Goal: Task Accomplishment & Management: Manage account settings

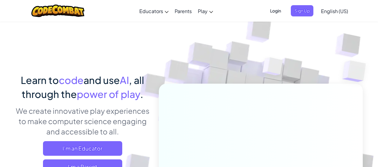
click at [275, 11] on span "Login" at bounding box center [276, 10] width 18 height 11
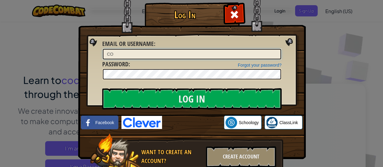
type input "C"
click at [102, 88] on input "Log In" at bounding box center [191, 98] width 179 height 21
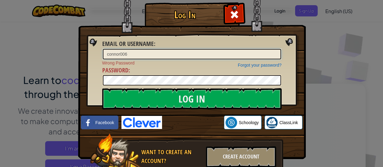
click at [120, 53] on input "connor006" at bounding box center [192, 54] width 178 height 10
click at [102, 88] on input "Log In" at bounding box center [191, 98] width 179 height 21
type input "Stemality6"
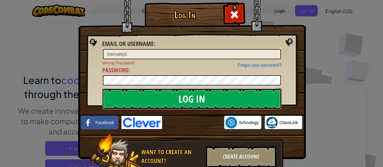
click at [162, 101] on input "Log In" at bounding box center [191, 98] width 179 height 21
